Goal: Download file/media

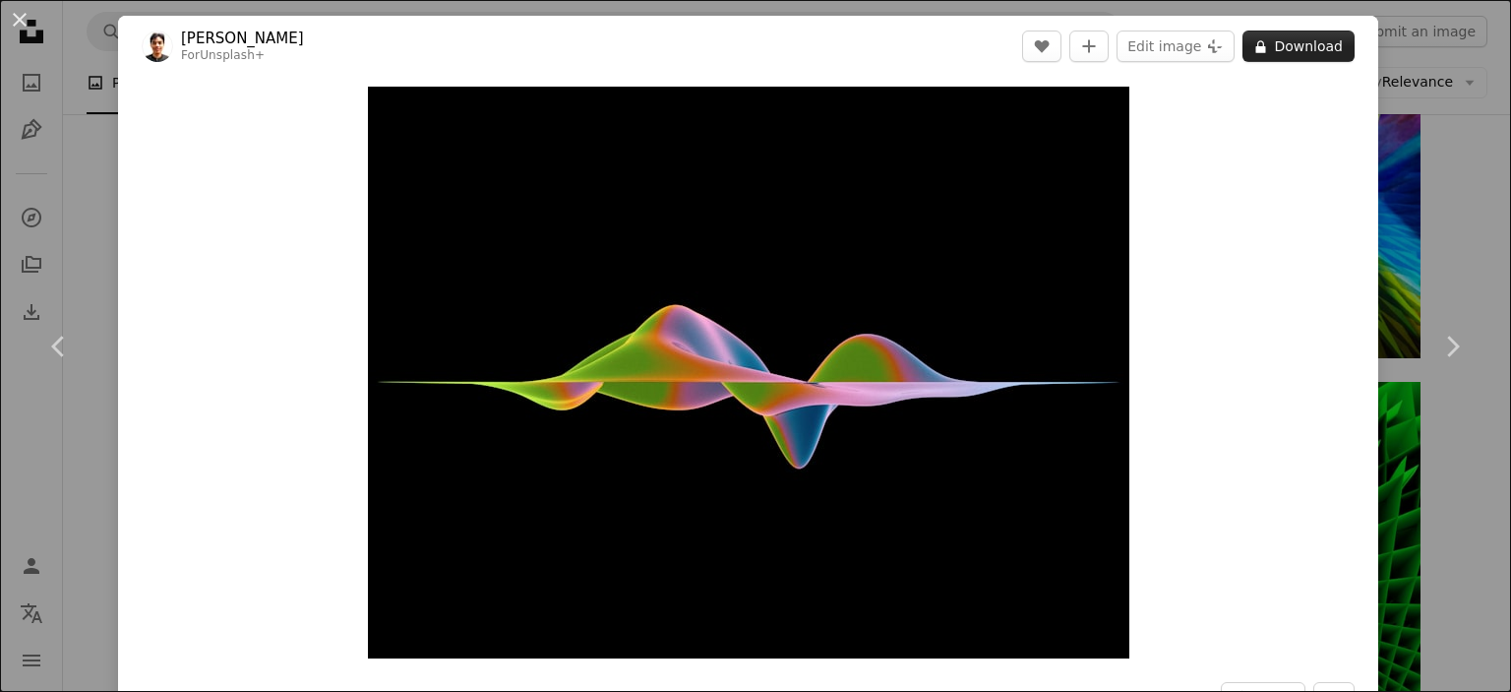
scroll to position [48113, 0]
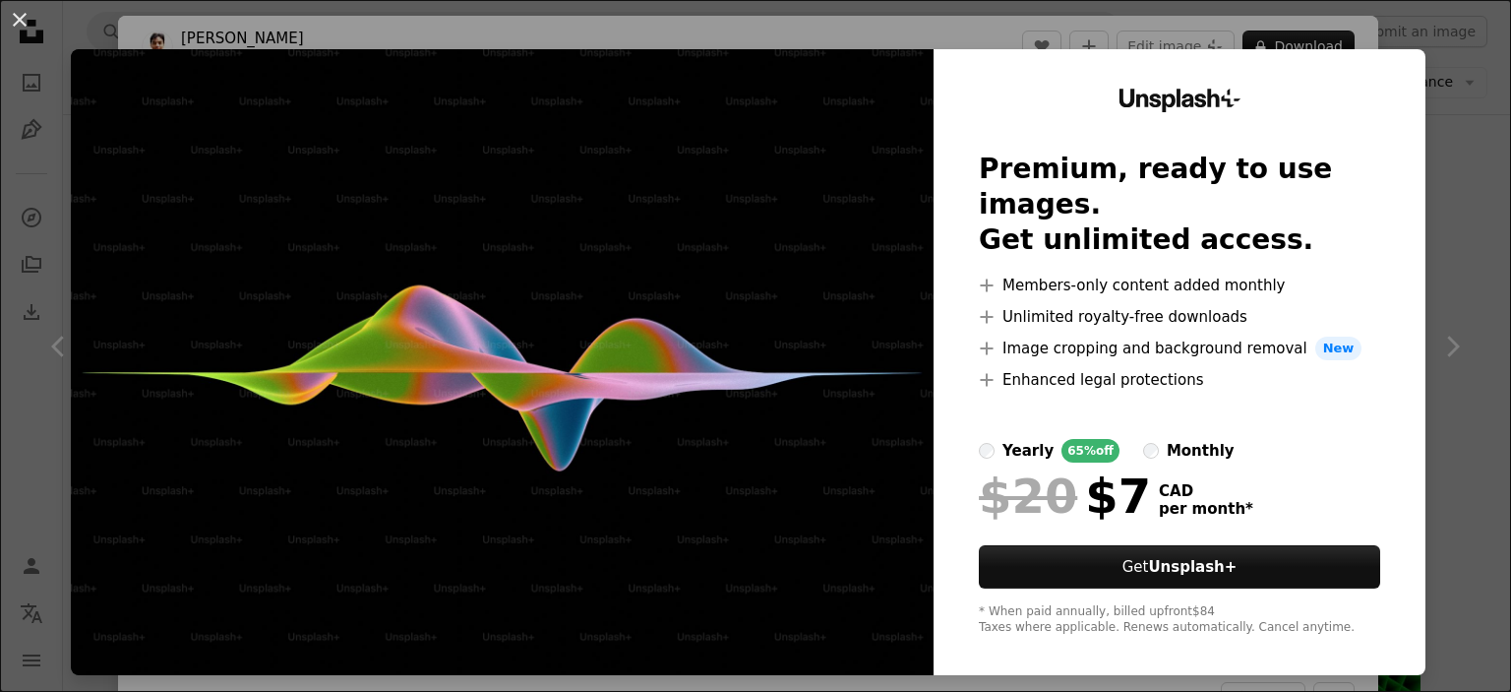
click at [1510, 222] on div "An X shape Unsplash+ Premium, ready to use images. Get unlimited access. A plus…" at bounding box center [755, 346] width 1511 height 692
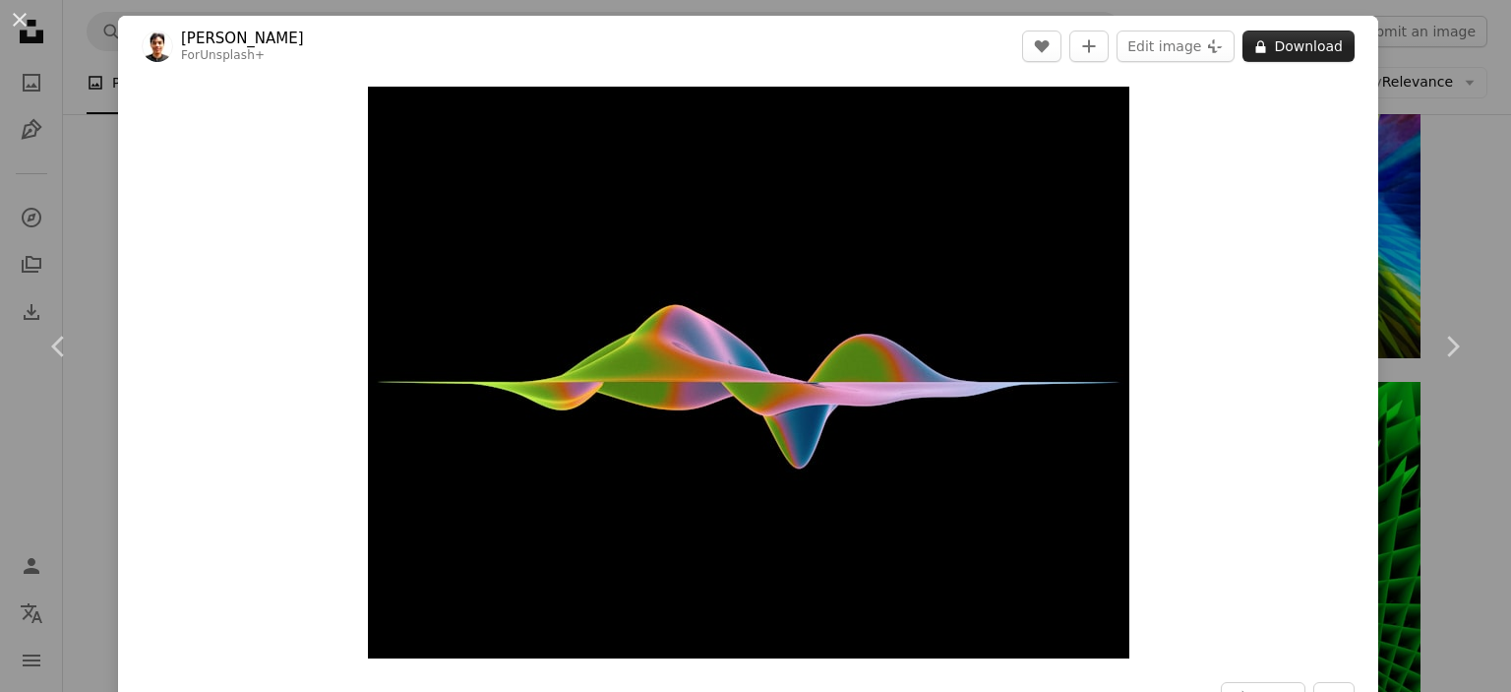
click at [1294, 47] on button "A lock Download" at bounding box center [1298, 45] width 112 height 31
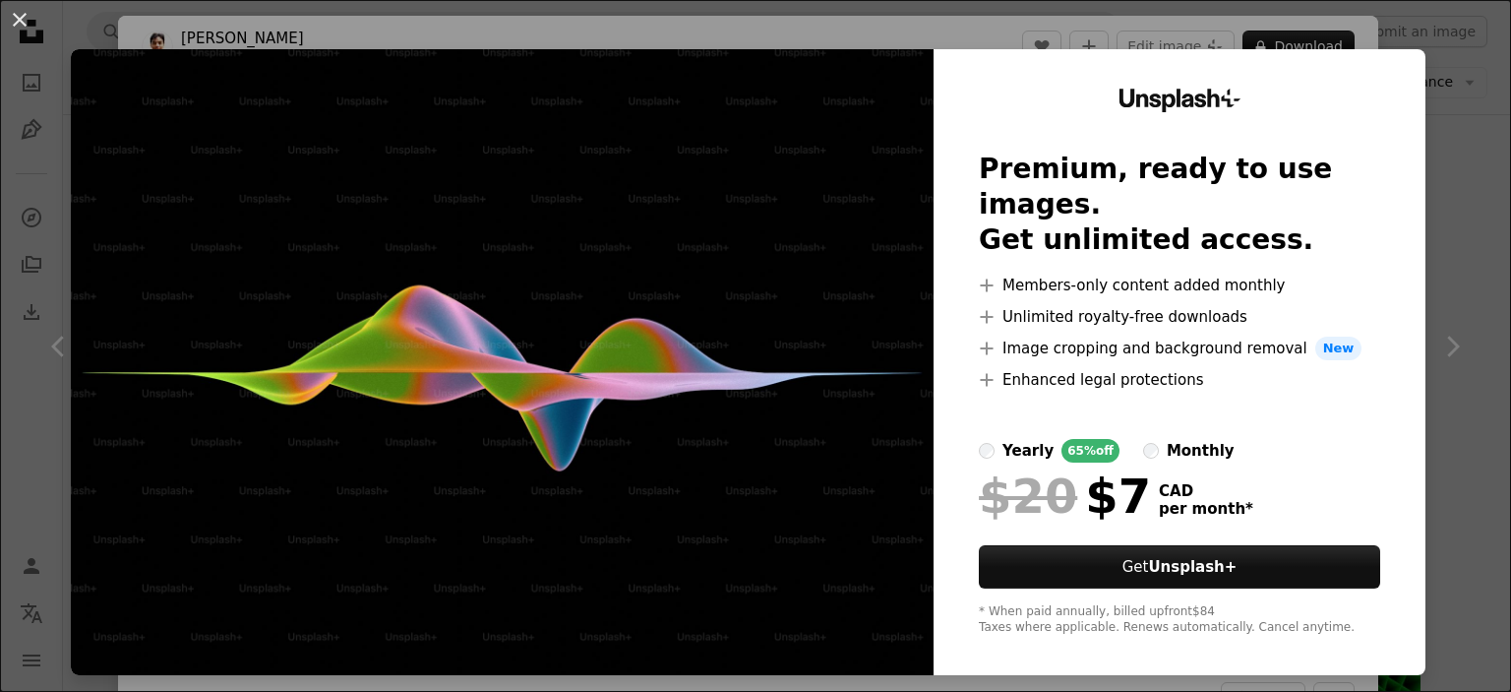
click at [1495, 313] on div "An X shape Unsplash+ Premium, ready to use images. Get unlimited access. A plus…" at bounding box center [755, 346] width 1511 height 692
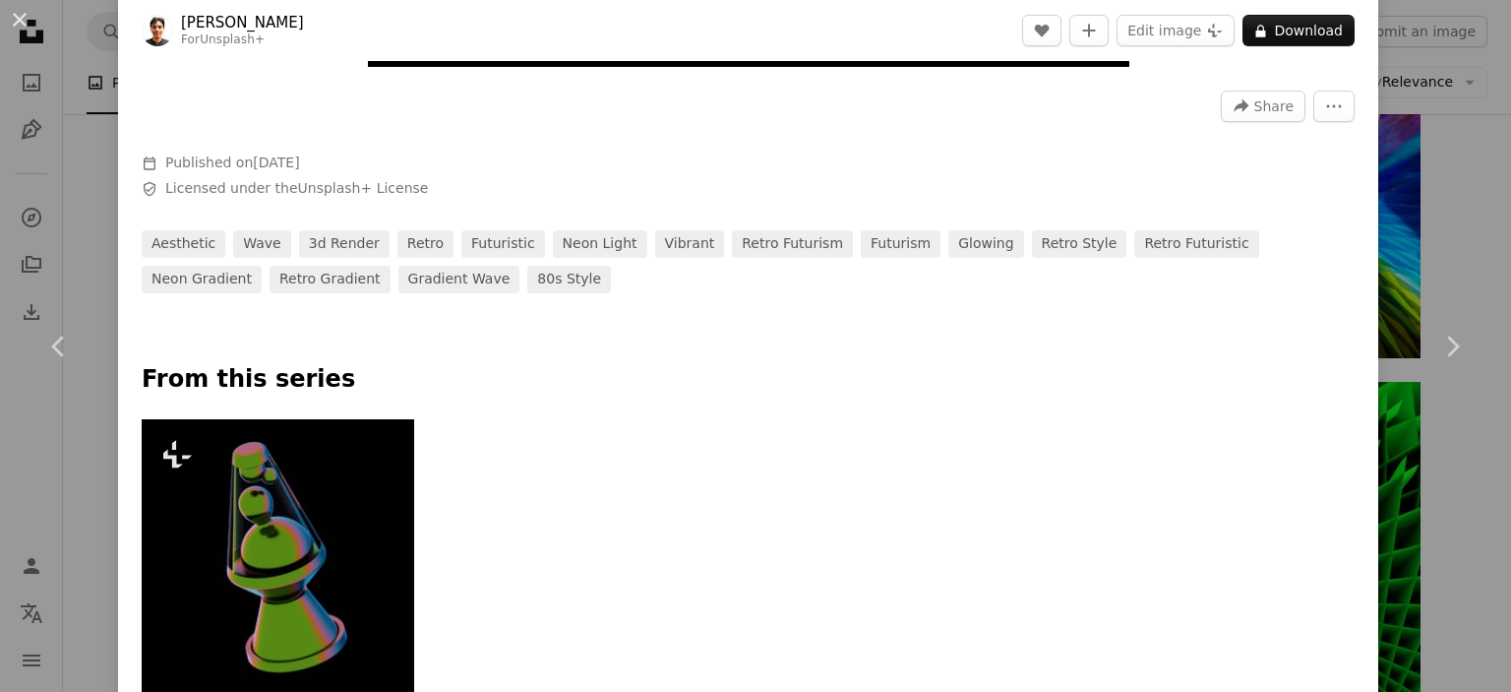
scroll to position [652, 0]
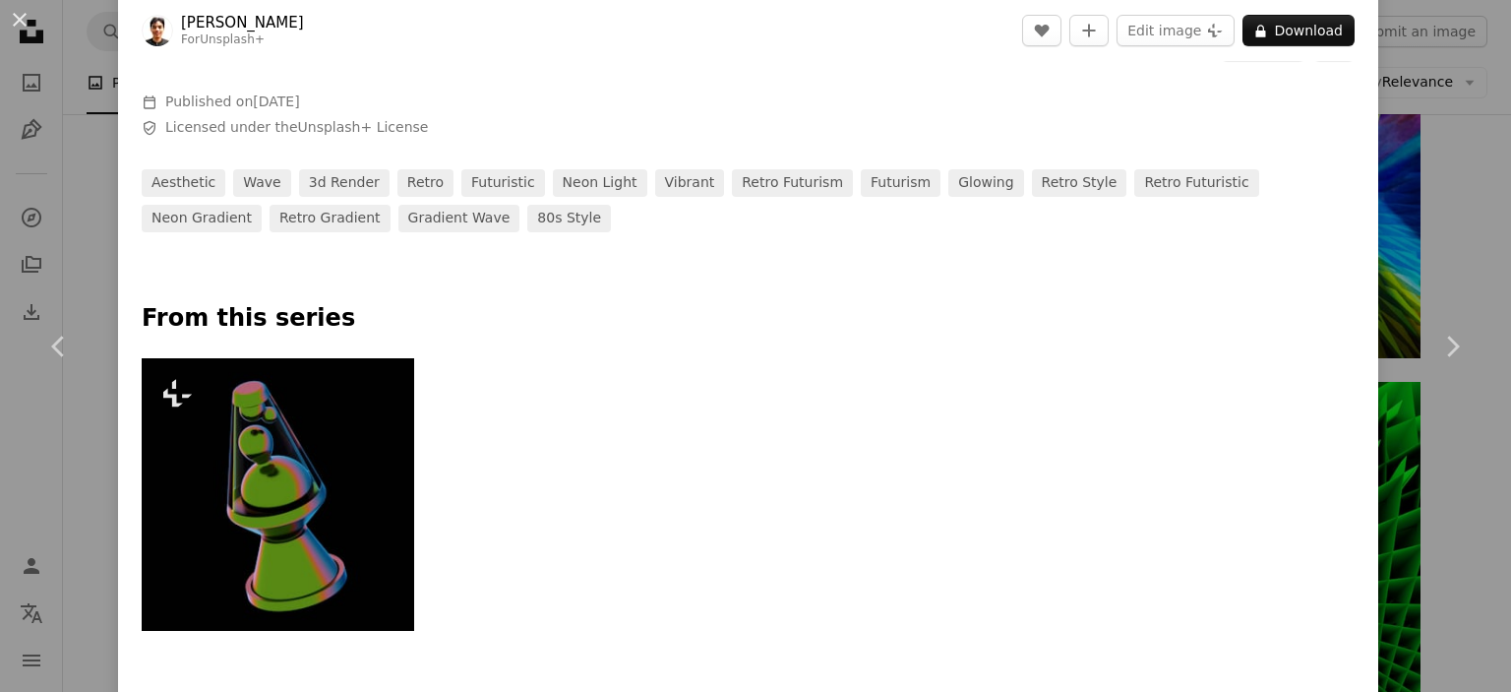
click at [1489, 169] on div "An X shape Chevron left Chevron right Ardian Pranomo For Unsplash+ A heart A pl…" at bounding box center [755, 346] width 1511 height 692
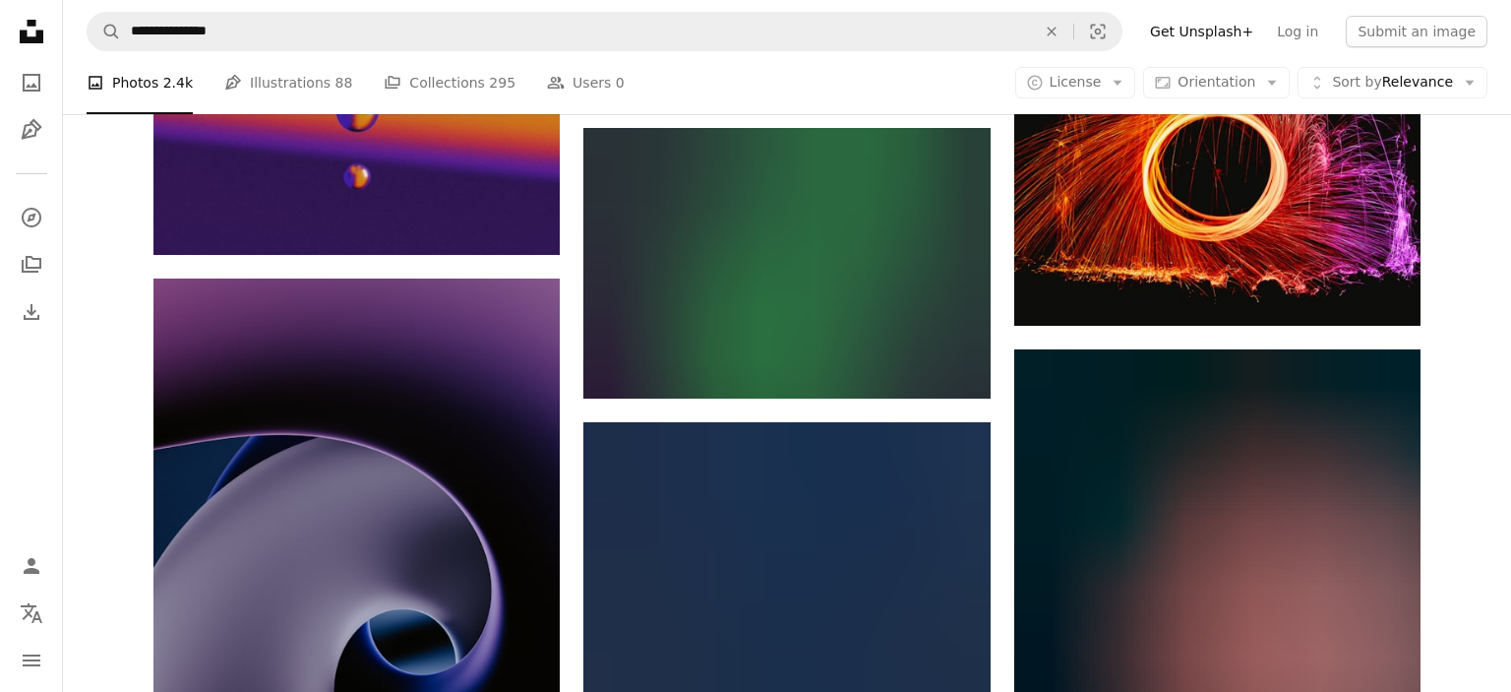
scroll to position [55592, 0]
